Goal: Task Accomplishment & Management: Use online tool/utility

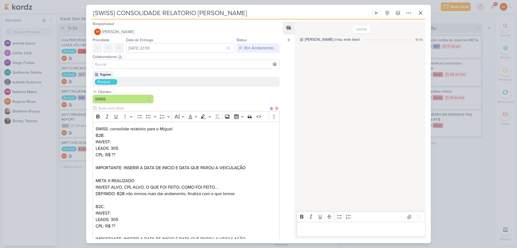
scroll to position [109, 0]
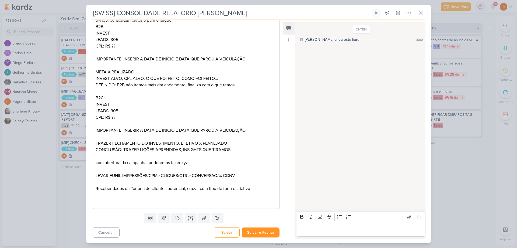
click at [265, 227] on div "Cancelar [GEOGRAPHIC_DATA] Salvar e Fechar Ctrl + Enter" at bounding box center [184, 232] width 196 height 14
click at [257, 234] on button "Salvar e Fechar" at bounding box center [261, 232] width 38 height 10
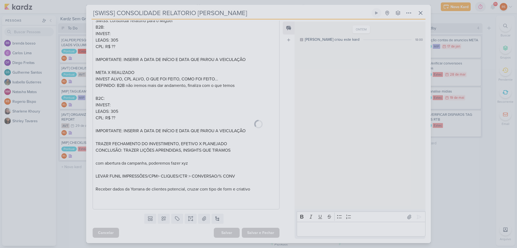
scroll to position [108, 0]
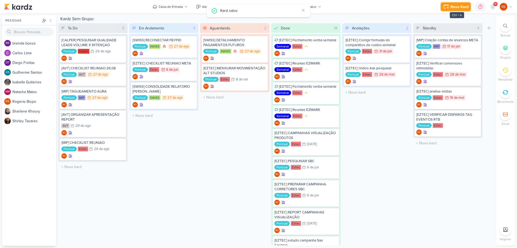
click at [450, 11] on button "Novo Kard" at bounding box center [456, 6] width 30 height 9
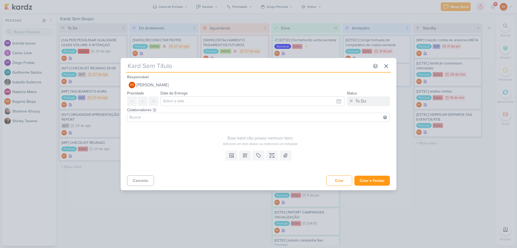
type input "["
type input "[CALPE"
type input "[CALPER"
type input "[CALPER] A"
type input "[CALPER] ATUALIZAR REPOR"
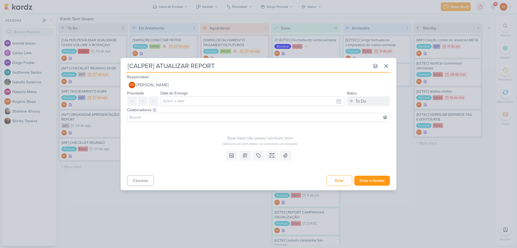
type input "[CALPER] ATUALIZAR REPORT"
type input "[CALPER] ATUALIZAR REPORT A"
type input "[CALPER] ATUALIZAR REPORT ART"
type input "[CALPER] ATUALIZAR REPORT ARTE WA"
type input "[CALPER] ATUALIZAR REPORT ARTE WAVE"
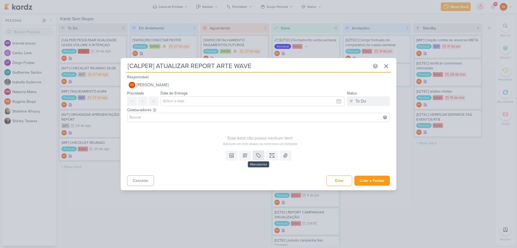
type input "[CALPER] ATUALIZAR REPORT ARTE WAVE"
click at [260, 157] on icon at bounding box center [259, 155] width 4 height 4
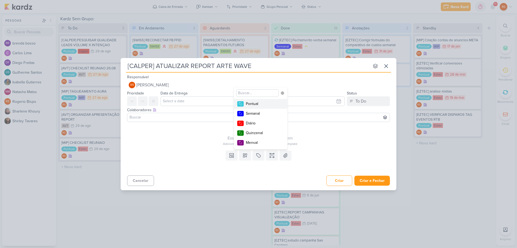
click at [258, 104] on div "Pontual" at bounding box center [263, 104] width 35 height 6
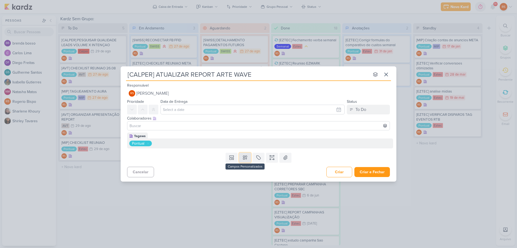
click at [248, 154] on button at bounding box center [245, 157] width 12 height 10
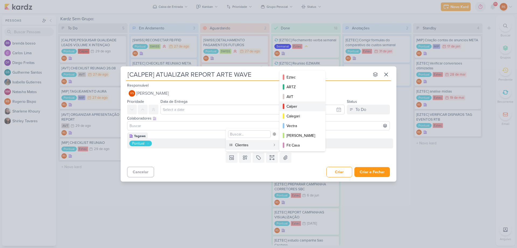
click at [301, 108] on div "Calper" at bounding box center [303, 106] width 32 height 6
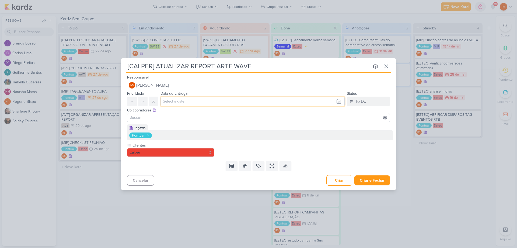
click at [205, 102] on input "text" at bounding box center [253, 101] width 184 height 10
click at [320, 161] on div "28" at bounding box center [320, 160] width 8 height 8
type input "[DATE] 23:59"
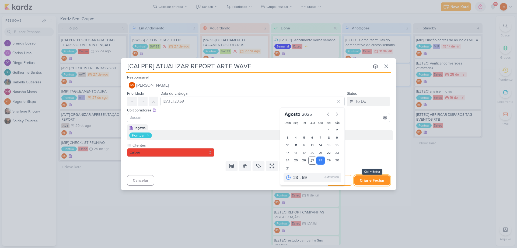
click at [373, 179] on button "Criar e Fechar" at bounding box center [372, 180] width 36 height 10
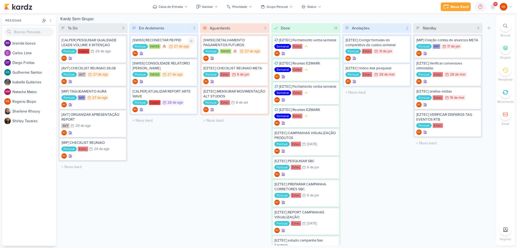
click at [172, 40] on div "[SWISS] RECONECTAR FB FFID" at bounding box center [164, 40] width 63 height 5
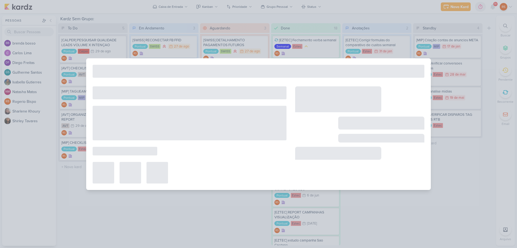
type input "[SWISS] RECONECTAR FB FFID"
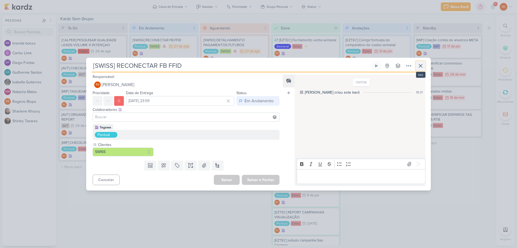
click at [419, 64] on icon at bounding box center [420, 65] width 6 height 6
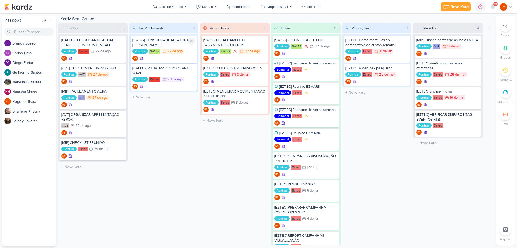
click at [175, 45] on div "[SWISS] CONSOLIDADE RELATORIO [PERSON_NAME]" at bounding box center [164, 43] width 63 height 10
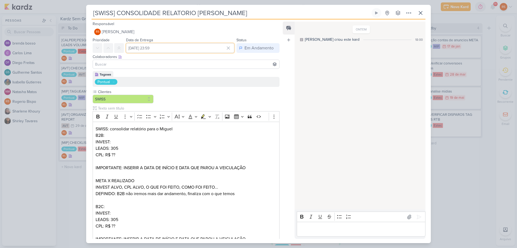
click at [165, 48] on input "[DATE] 23:59" at bounding box center [180, 48] width 108 height 10
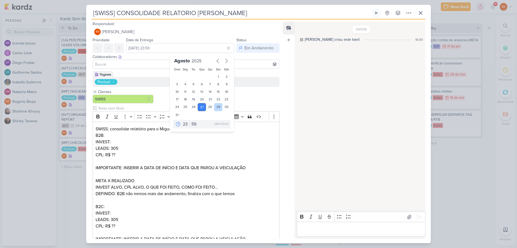
click at [218, 106] on div "29" at bounding box center [218, 107] width 8 height 8
type input "[DATE] 23:59"
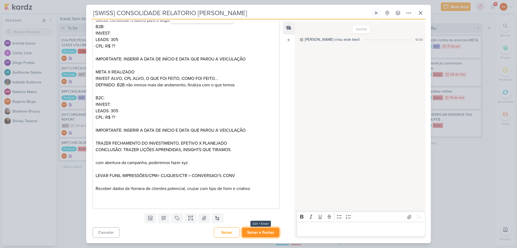
click at [261, 231] on button "Salvar e Fechar" at bounding box center [261, 232] width 38 height 10
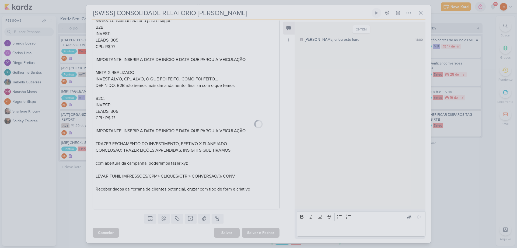
scroll to position [108, 0]
